Goal: Check status: Check status

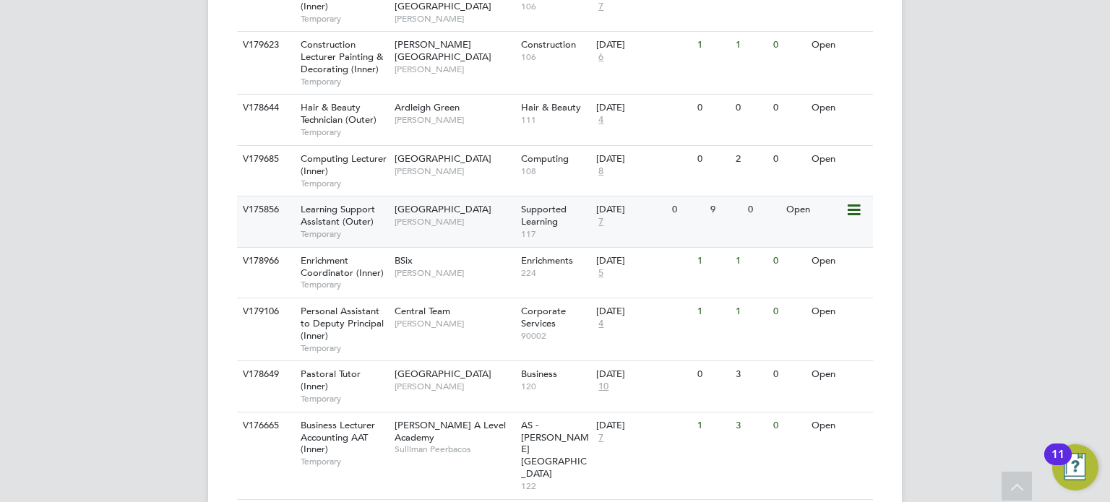
scroll to position [1084, 0]
click at [500, 213] on span "[PERSON_NAME]" at bounding box center [454, 219] width 119 height 12
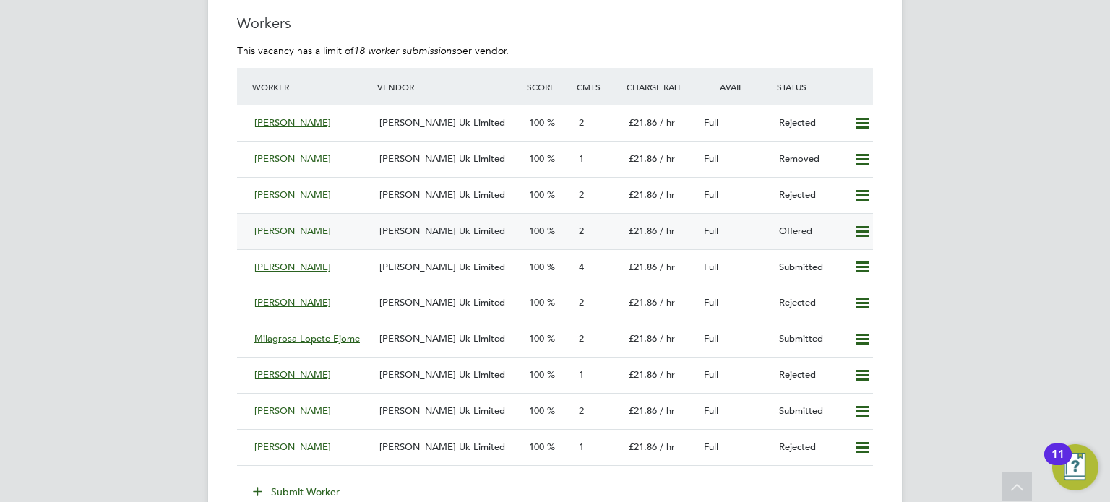
click at [864, 226] on icon at bounding box center [862, 232] width 18 height 12
click at [846, 255] on li "Confirm" at bounding box center [841, 261] width 55 height 20
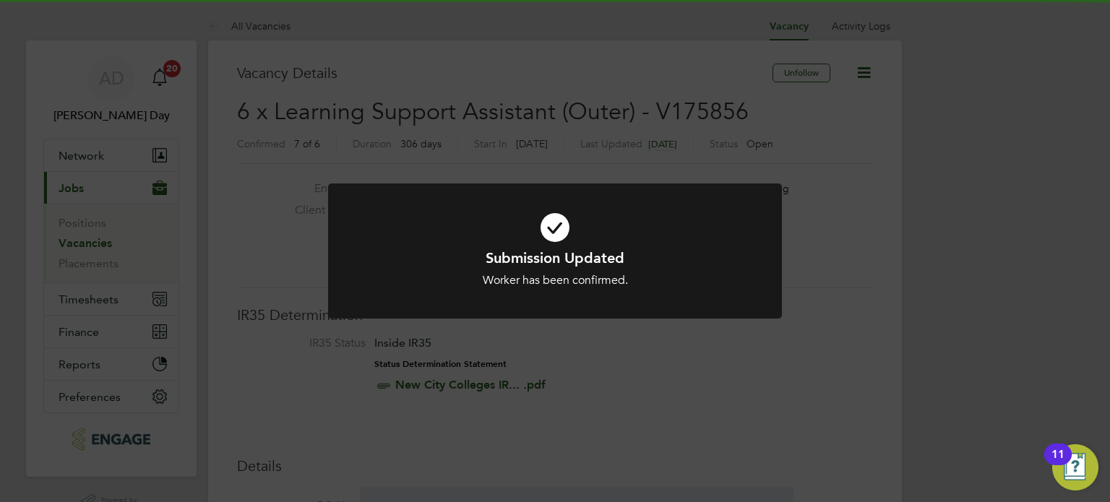
click at [680, 360] on div "Submission Updated Worker has been confirmed. Cancel Okay" at bounding box center [555, 251] width 1110 height 502
